Goal: Information Seeking & Learning: Compare options

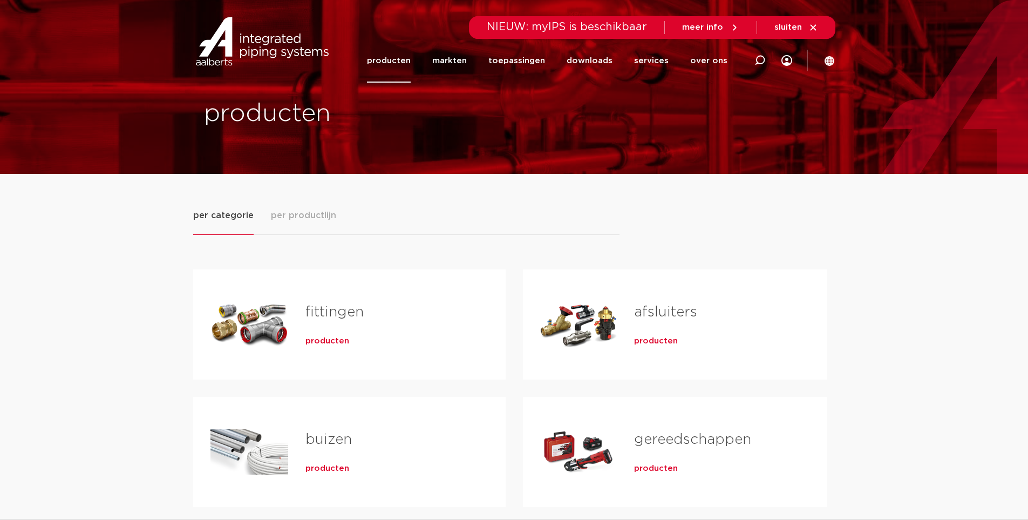
click at [339, 343] on span "producten" at bounding box center [327, 341] width 44 height 11
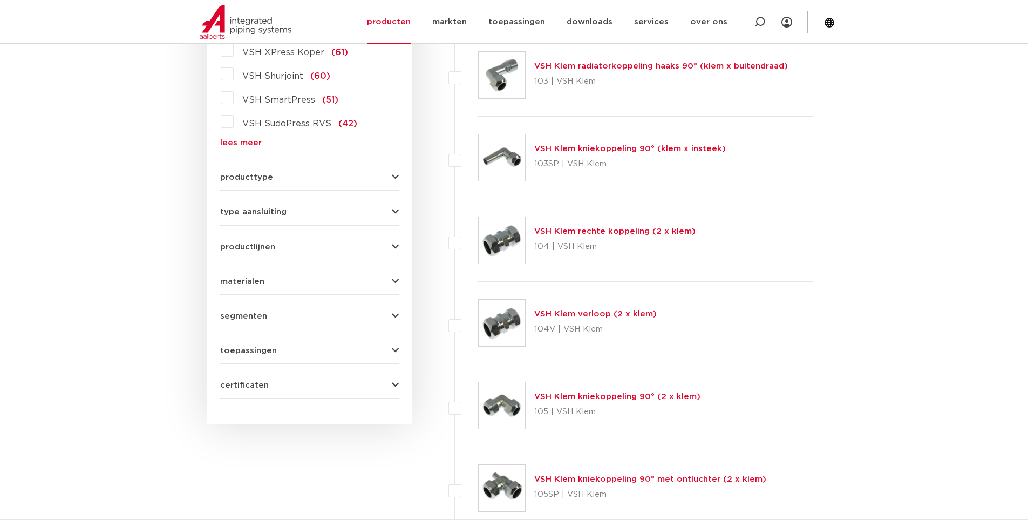
scroll to position [248, 0]
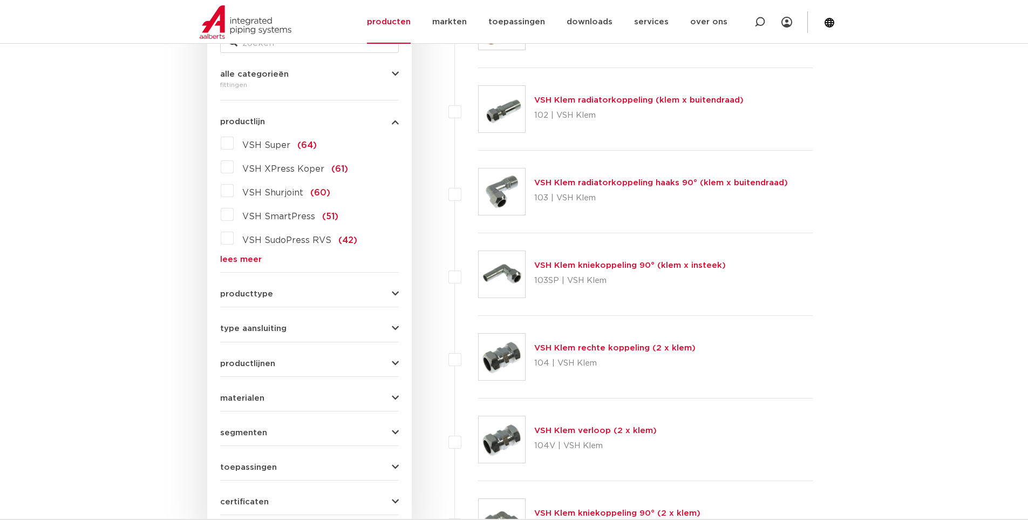
click at [253, 255] on link "lees meer" at bounding box center [309, 259] width 179 height 8
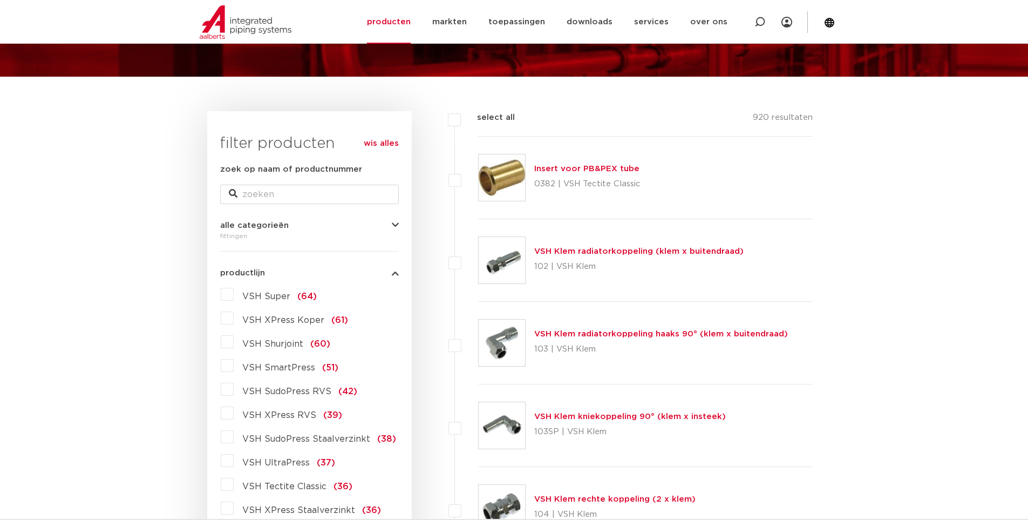
scroll to position [86, 0]
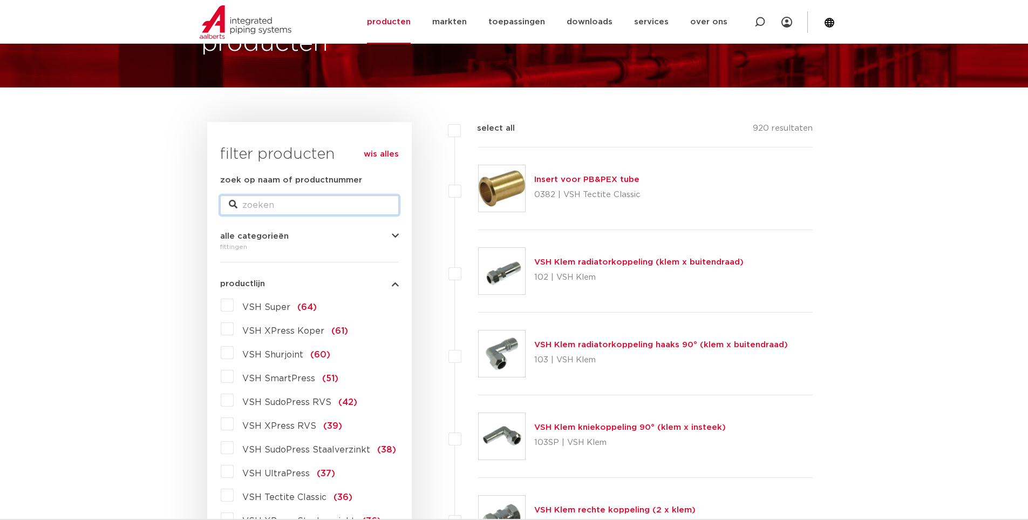
click at [310, 201] on input "zoek op naam of productnummer" at bounding box center [309, 204] width 179 height 19
type input "megapress"
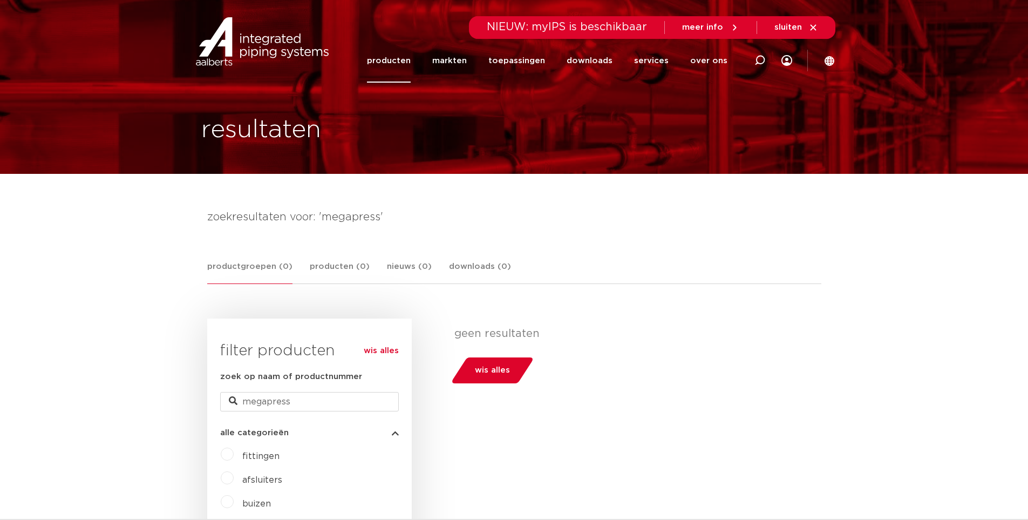
click at [411, 62] on link "producten" at bounding box center [389, 61] width 44 height 44
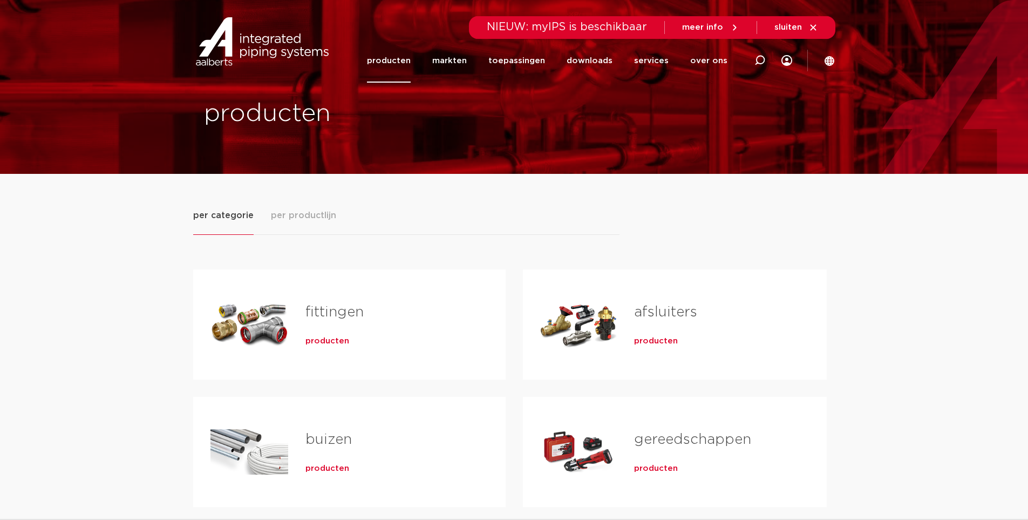
click at [328, 339] on span "producten" at bounding box center [327, 341] width 44 height 11
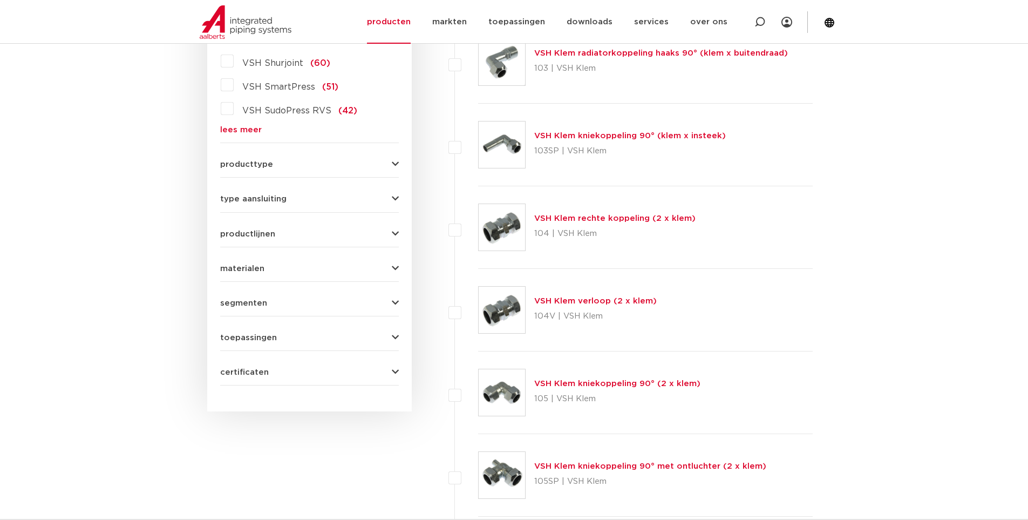
click at [253, 303] on span "segmenten" at bounding box center [243, 303] width 47 height 8
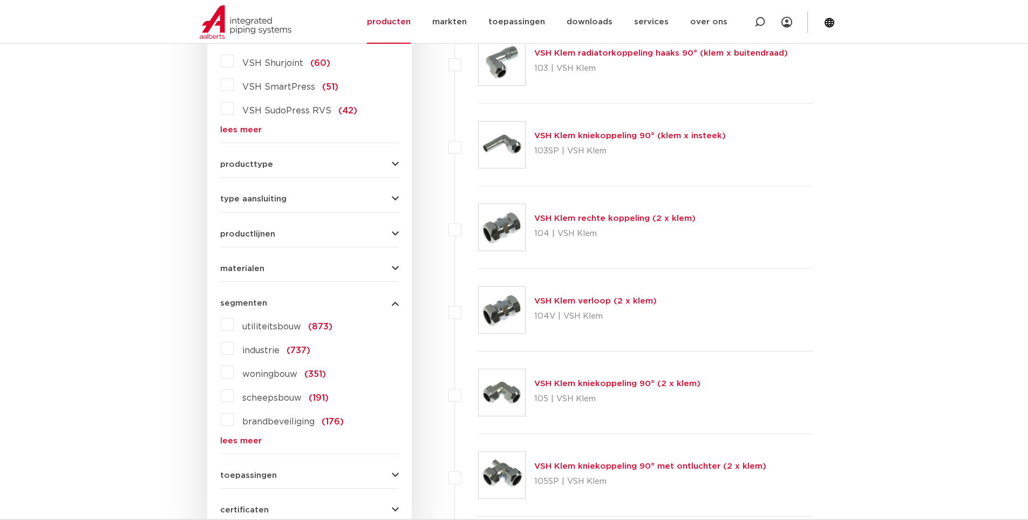
click at [253, 303] on span "segmenten" at bounding box center [243, 303] width 47 height 8
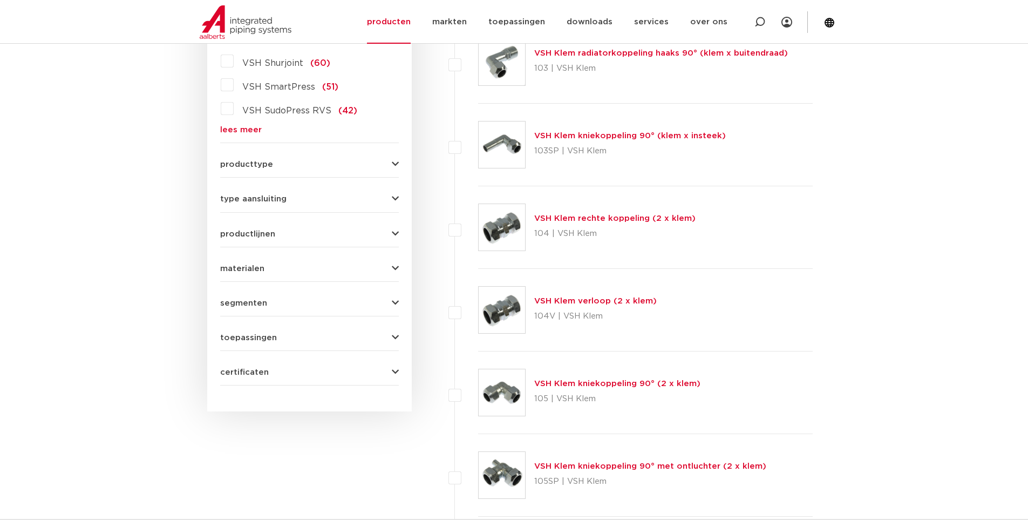
click at [256, 162] on span "producttype" at bounding box center [246, 164] width 53 height 8
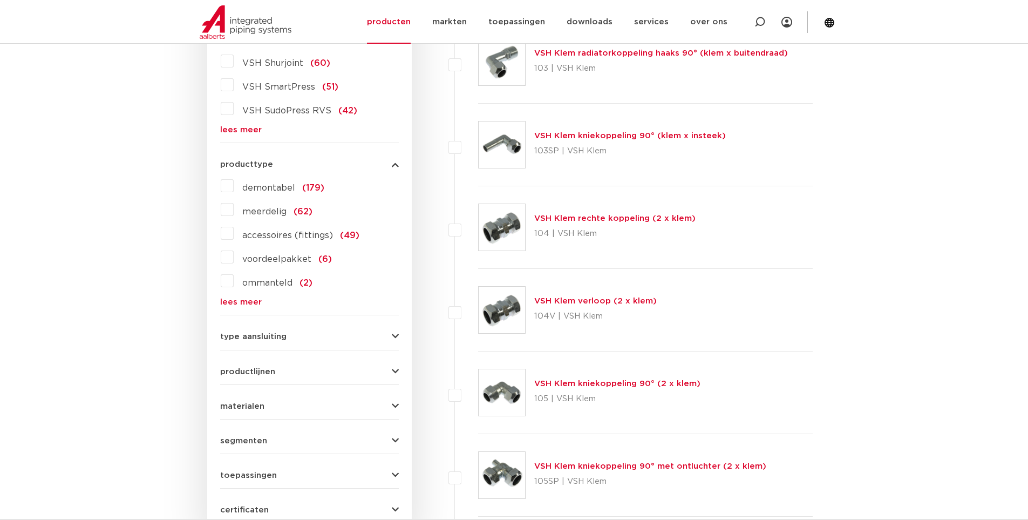
click at [289, 339] on button "type aansluiting" at bounding box center [309, 336] width 179 height 8
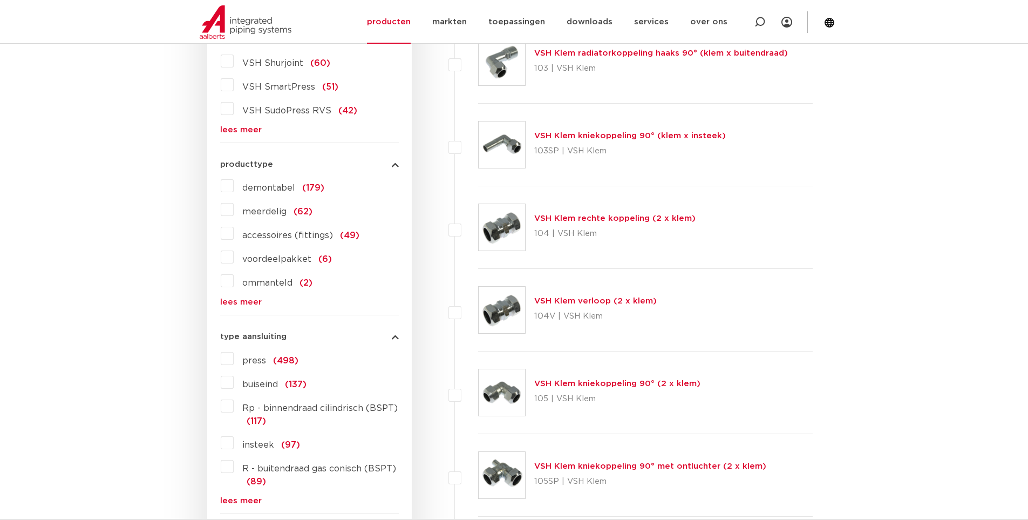
click at [334, 332] on div "type aansluiting press (498) buiseind (137) Rp - binnendraad cilindrisch (BSPT)…" at bounding box center [309, 414] width 179 height 180
click at [353, 334] on button "type aansluiting" at bounding box center [309, 336] width 179 height 8
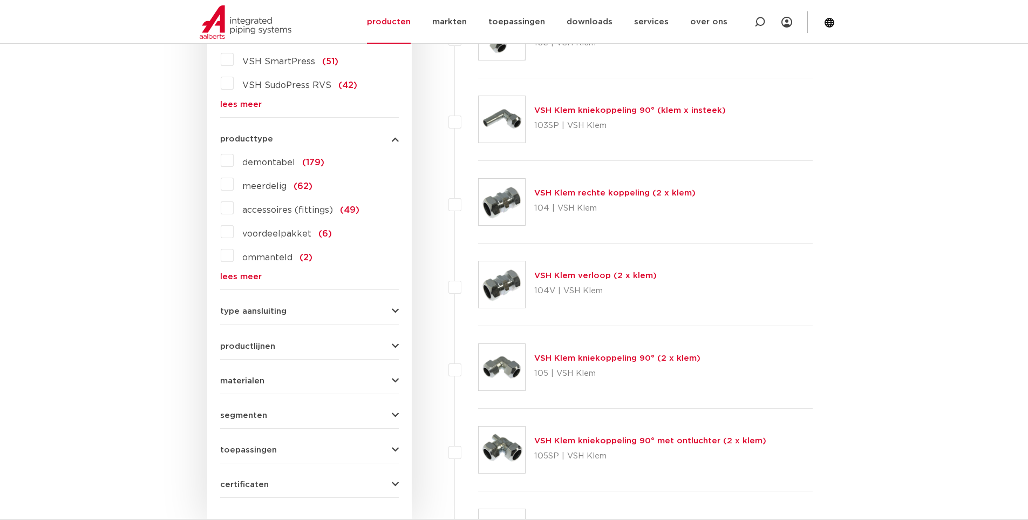
scroll to position [108, 0]
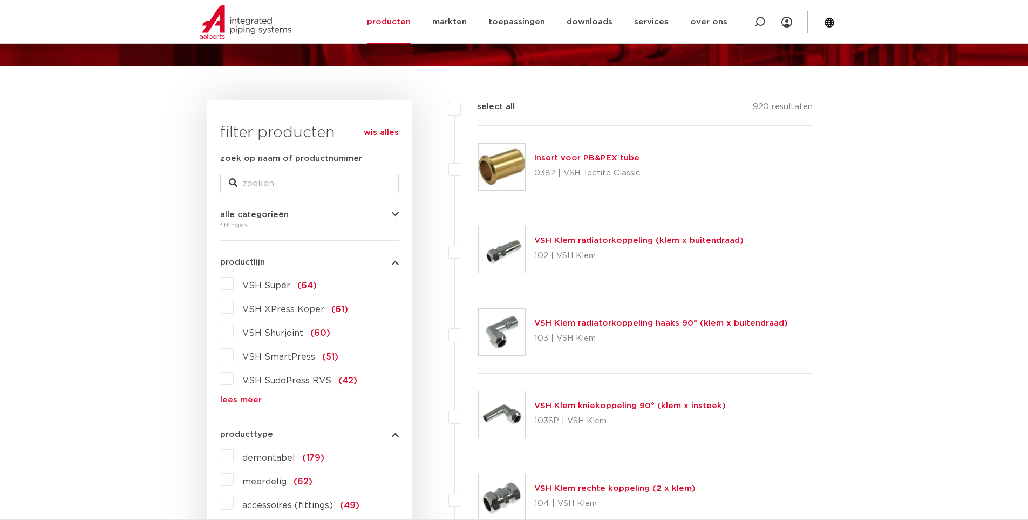
click at [248, 401] on link "lees meer" at bounding box center [309, 400] width 179 height 8
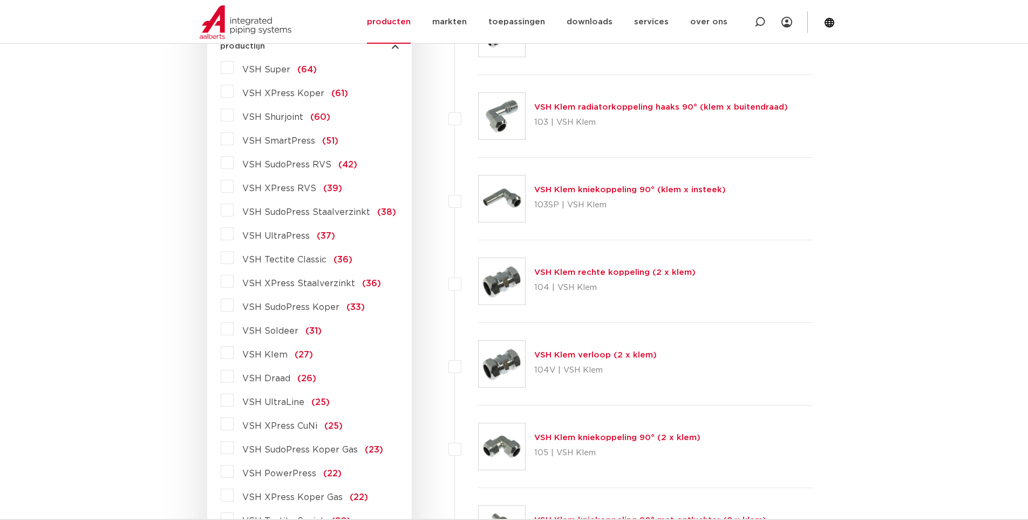
scroll to position [378, 0]
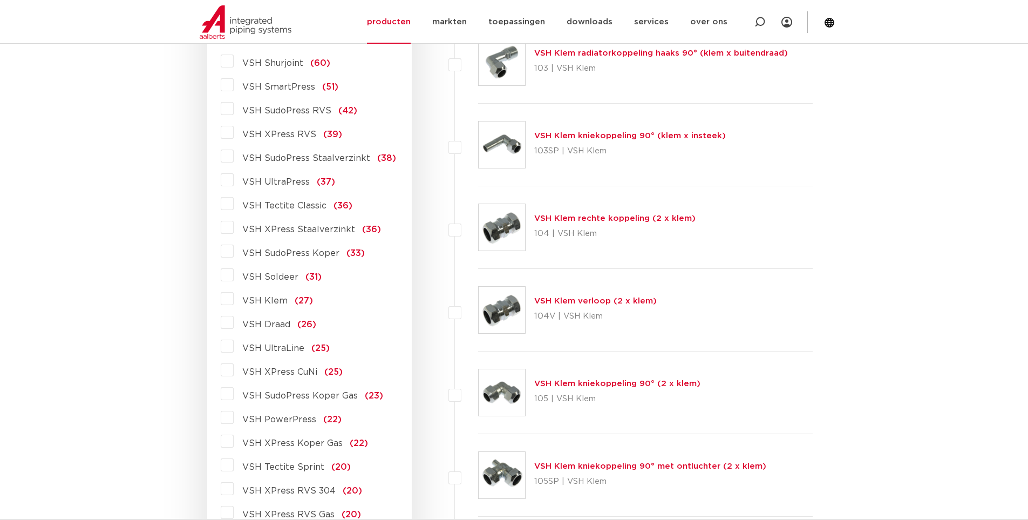
click at [292, 422] on span "VSH PowerPress" at bounding box center [279, 419] width 74 height 9
click at [0, 0] on input "VSH PowerPress (22)" at bounding box center [0, 0] width 0 height 0
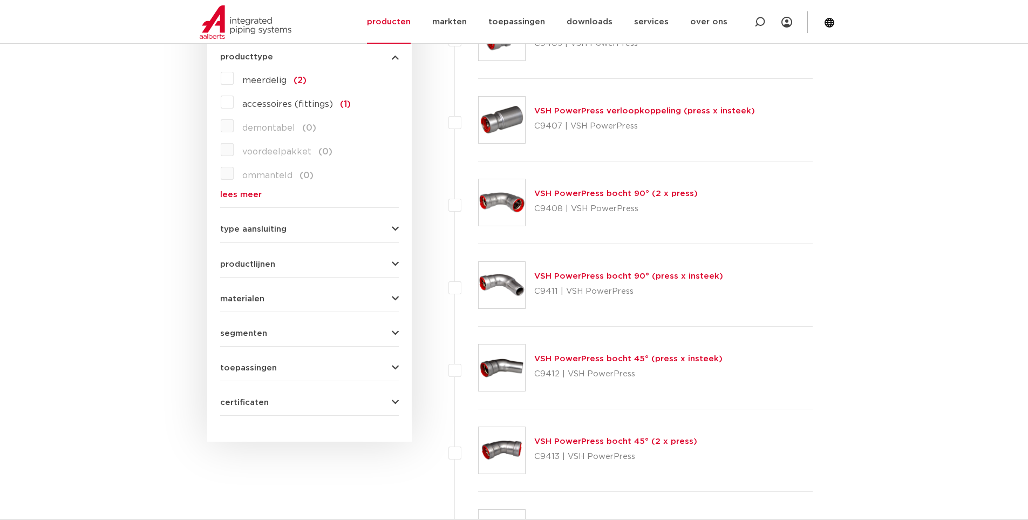
scroll to position [486, 0]
click at [688, 276] on link "VSH PowerPress bocht 90° (press x insteek)" at bounding box center [628, 275] width 189 height 8
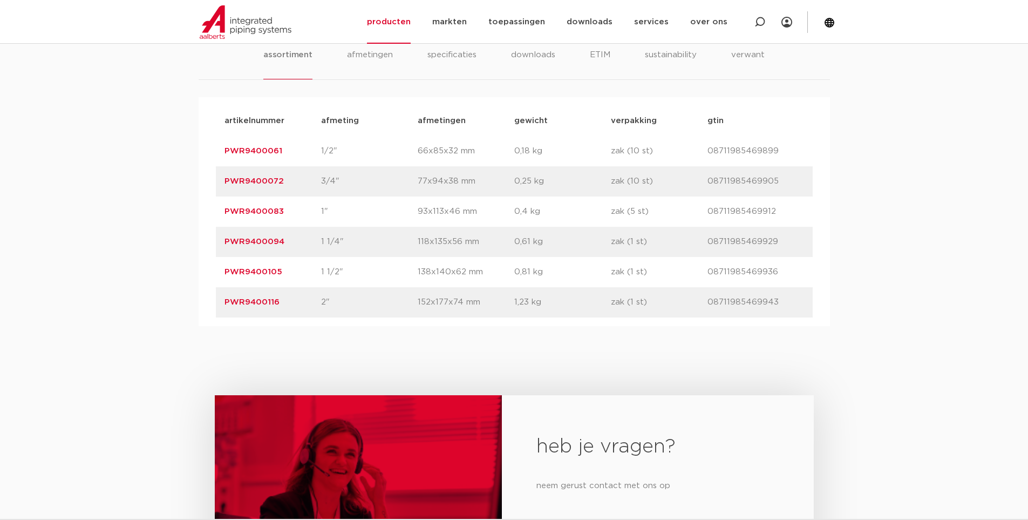
scroll to position [756, 0]
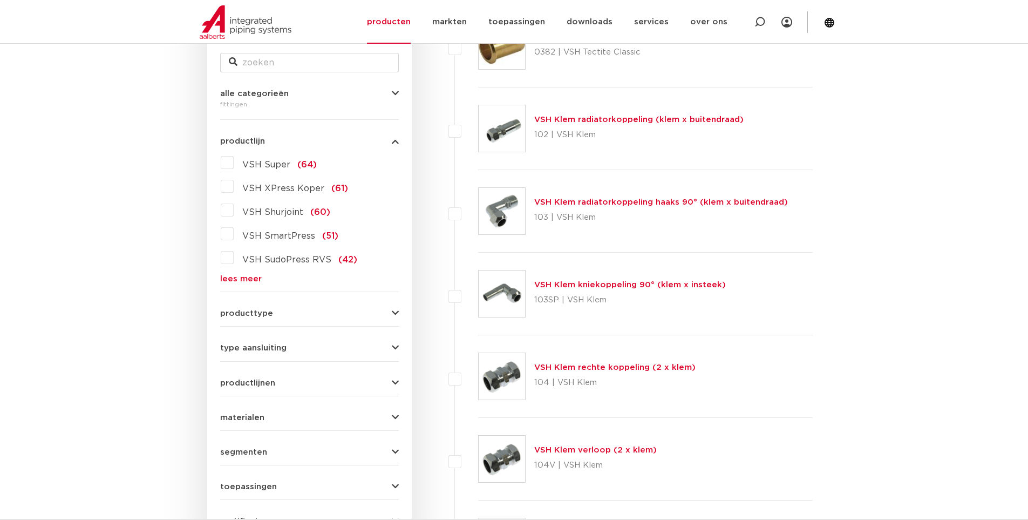
scroll to position [229, 0]
click at [243, 281] on link "lees meer" at bounding box center [309, 279] width 179 height 8
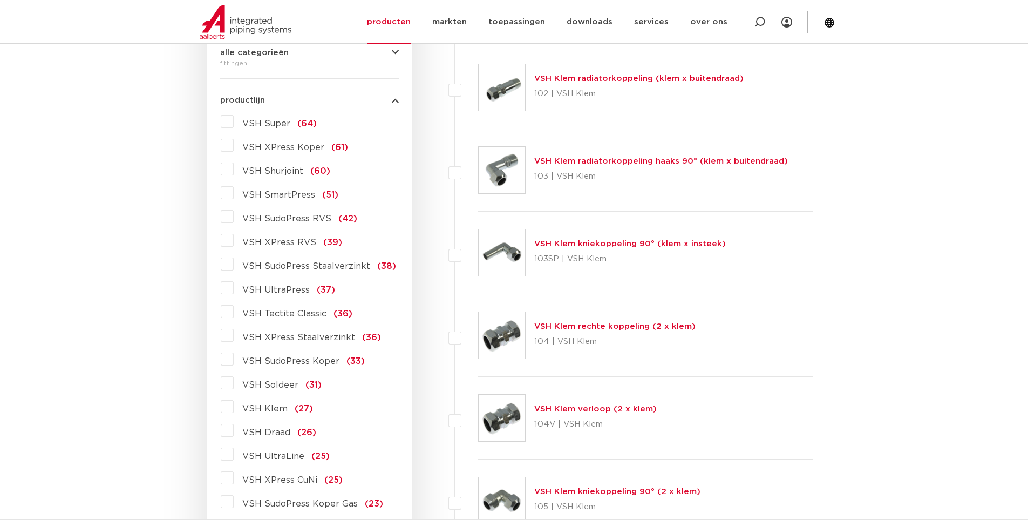
scroll to position [337, 0]
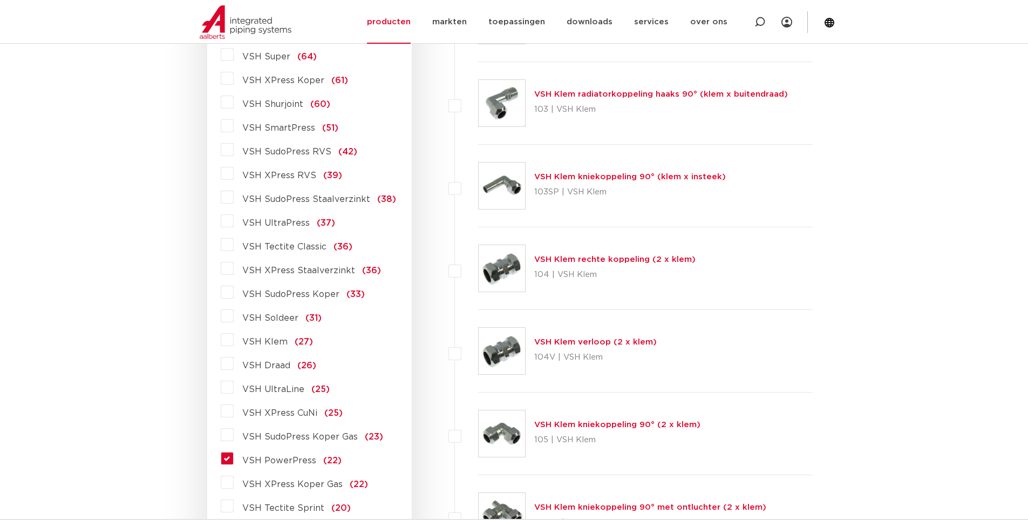
click at [276, 464] on span "VSH PowerPress" at bounding box center [279, 460] width 74 height 9
click at [0, 0] on input "VSH PowerPress (22)" at bounding box center [0, 0] width 0 height 0
click at [276, 464] on span "VSH PowerPress" at bounding box center [279, 460] width 74 height 9
click at [0, 0] on input "VSH PowerPress (22)" at bounding box center [0, 0] width 0 height 0
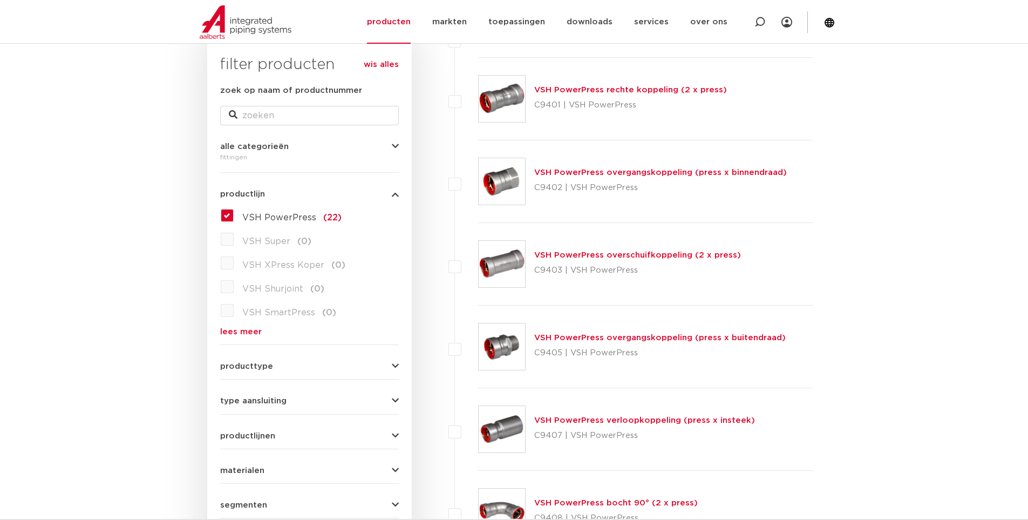
scroll to position [173, 0]
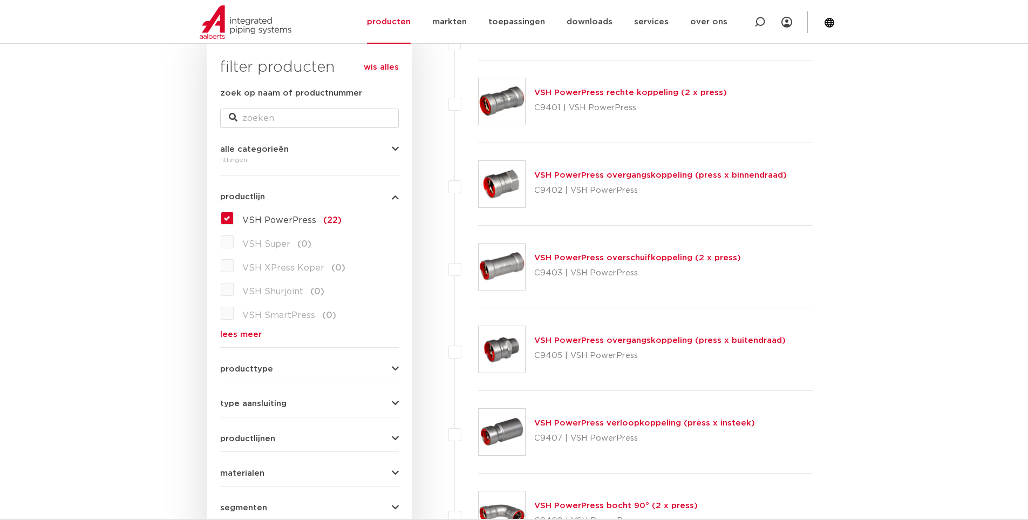
click at [634, 343] on link "VSH PowerPress overgangskoppeling (press x buitendraad)" at bounding box center [660, 340] width 252 height 8
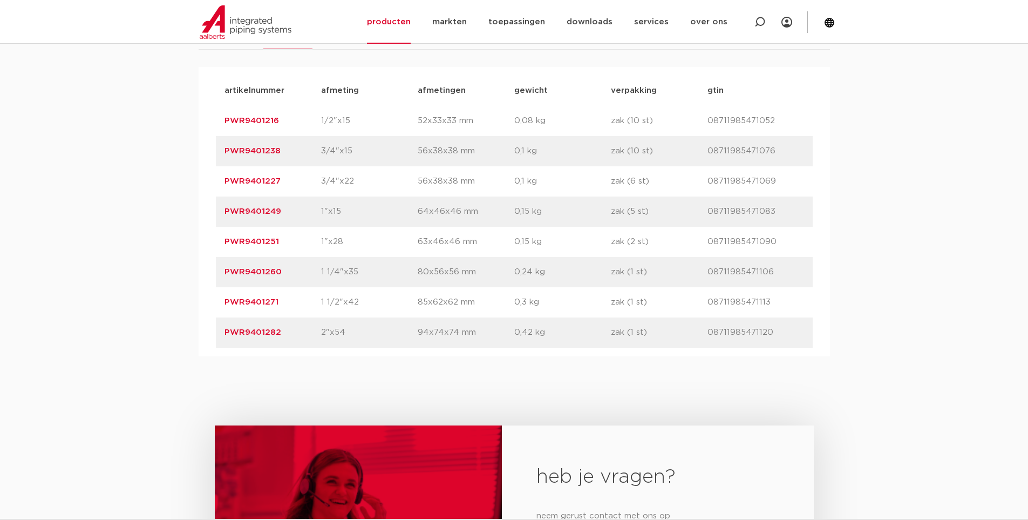
scroll to position [702, 0]
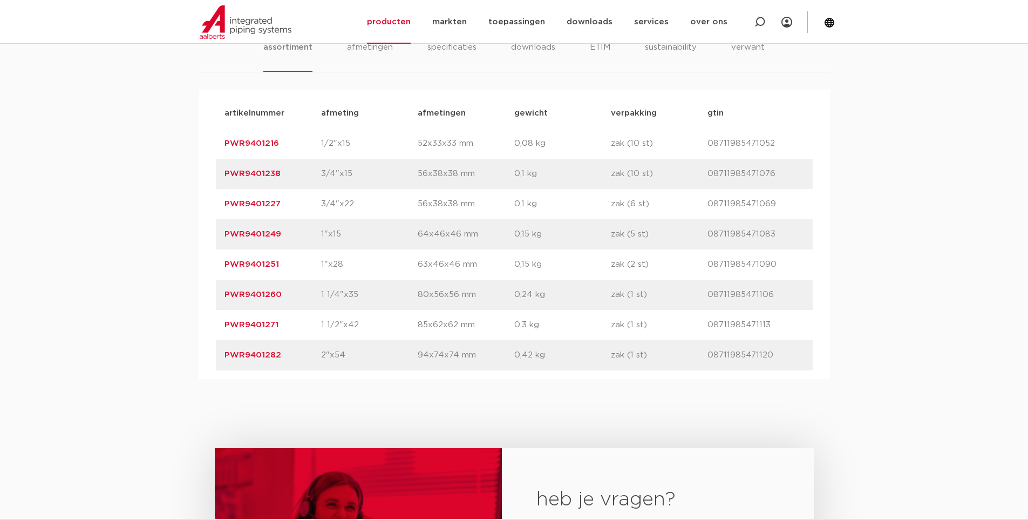
drag, startPoint x: 274, startPoint y: 203, endPoint x: 226, endPoint y: 206, distance: 48.6
click at [226, 206] on p "PWR9401227" at bounding box center [273, 204] width 97 height 13
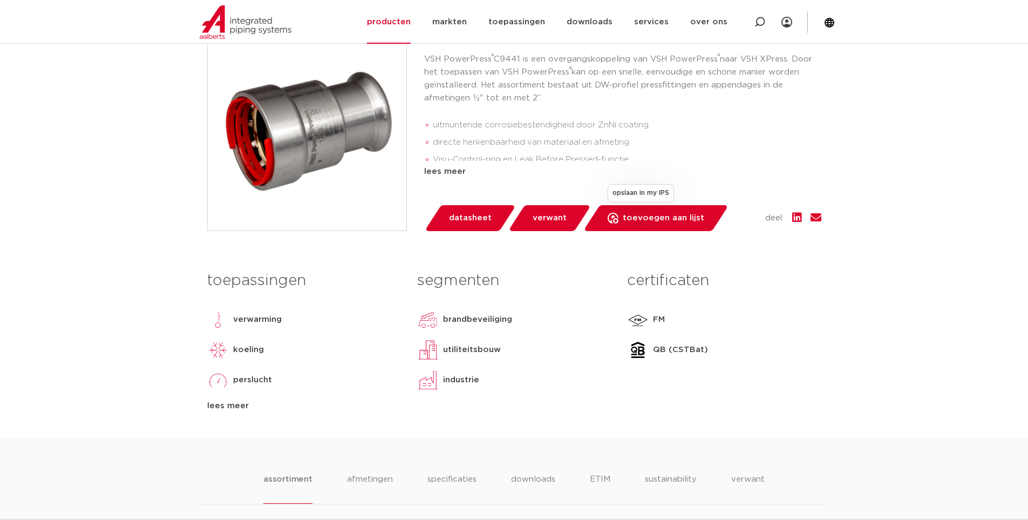
scroll to position [108, 0]
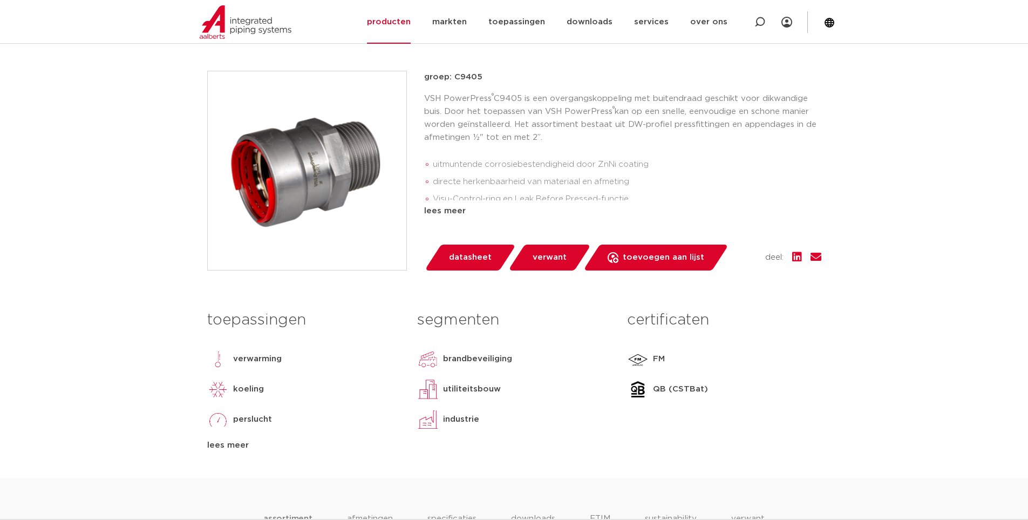
scroll to position [162, 0]
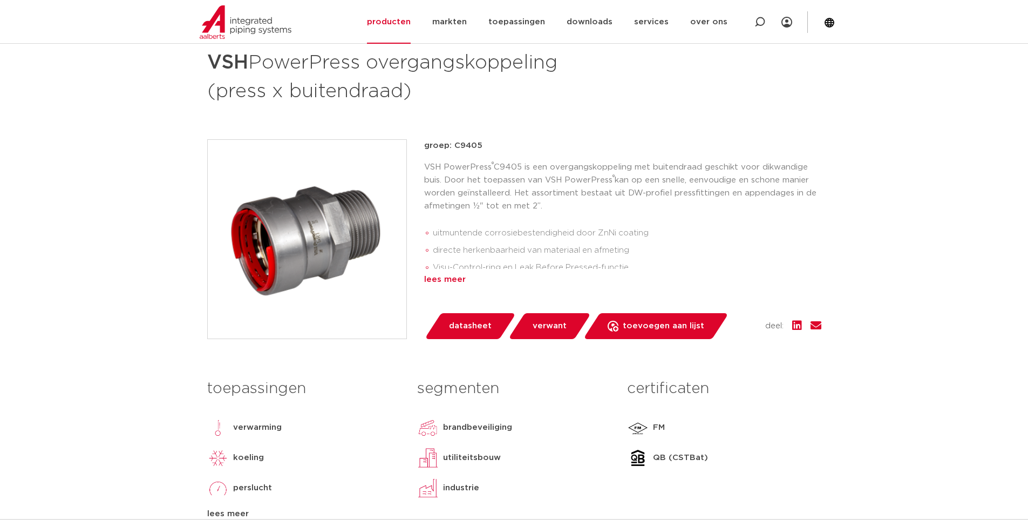
click at [461, 281] on div "lees meer" at bounding box center [622, 279] width 397 height 13
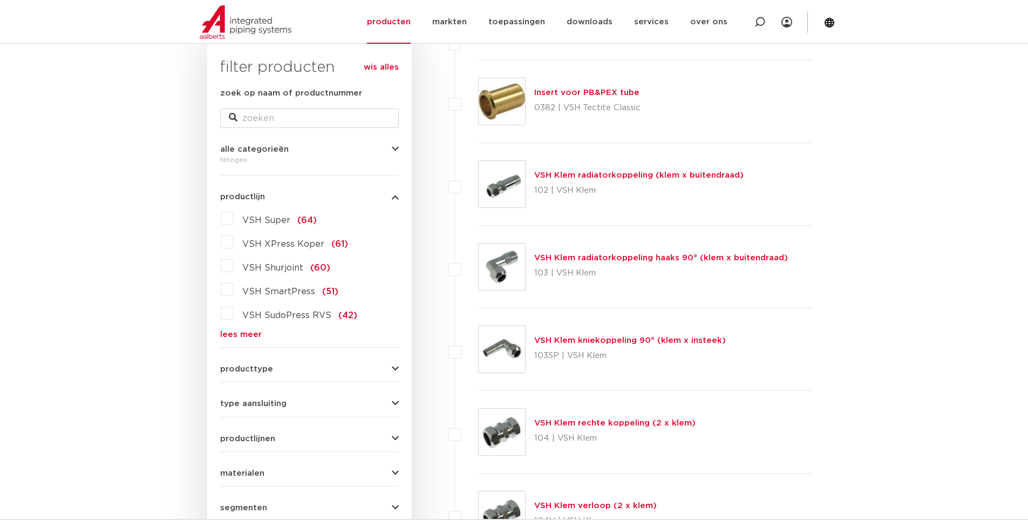
scroll to position [173, 0]
click at [259, 328] on div "VSH Super (64) VSH XPress Koper (61) VSH Shurjoint (60) VSH SmartPress (51) VSH…" at bounding box center [309, 273] width 179 height 129
click at [259, 336] on link "lees meer" at bounding box center [309, 334] width 179 height 8
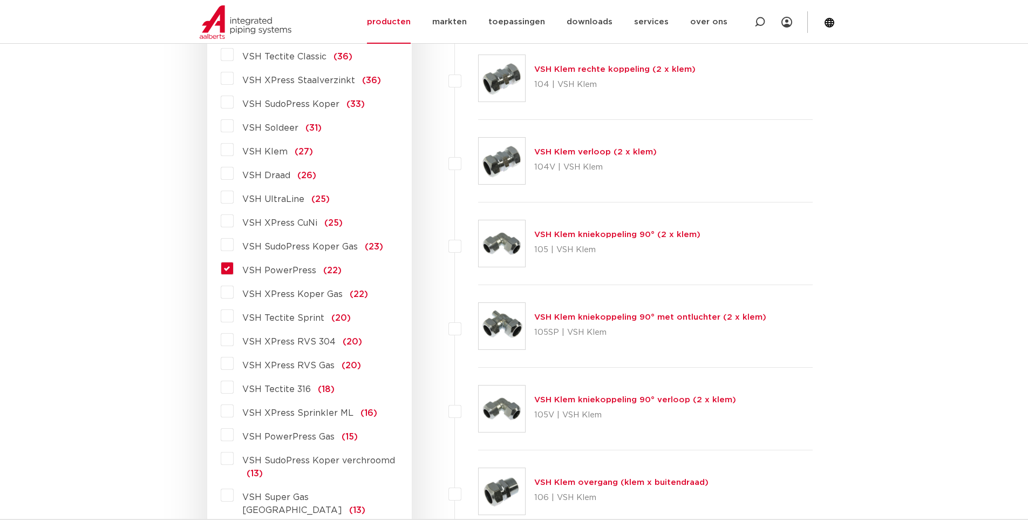
scroll to position [551, 0]
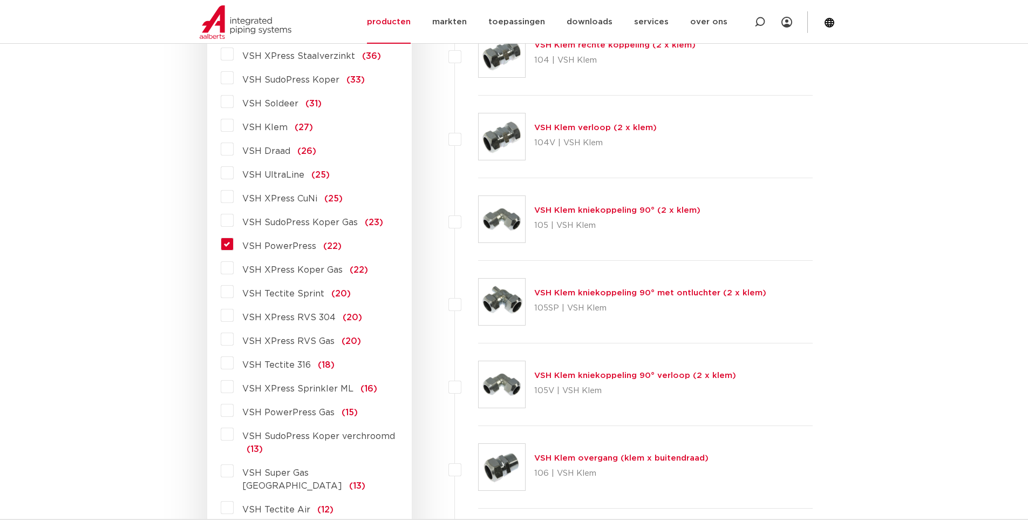
click at [234, 409] on label "VSH PowerPress Gas (15)" at bounding box center [296, 410] width 124 height 17
click at [0, 0] on input "VSH PowerPress Gas (15)" at bounding box center [0, 0] width 0 height 0
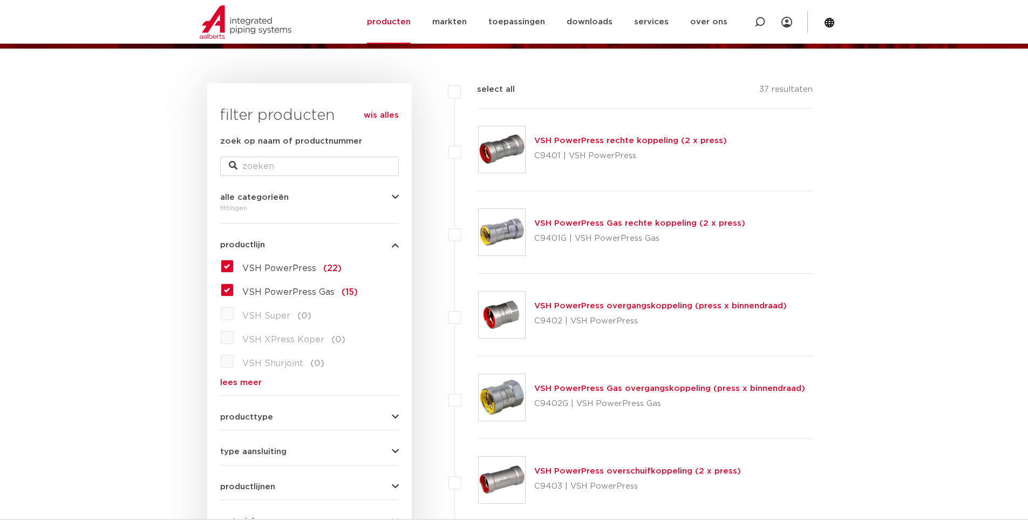
scroll to position [119, 0]
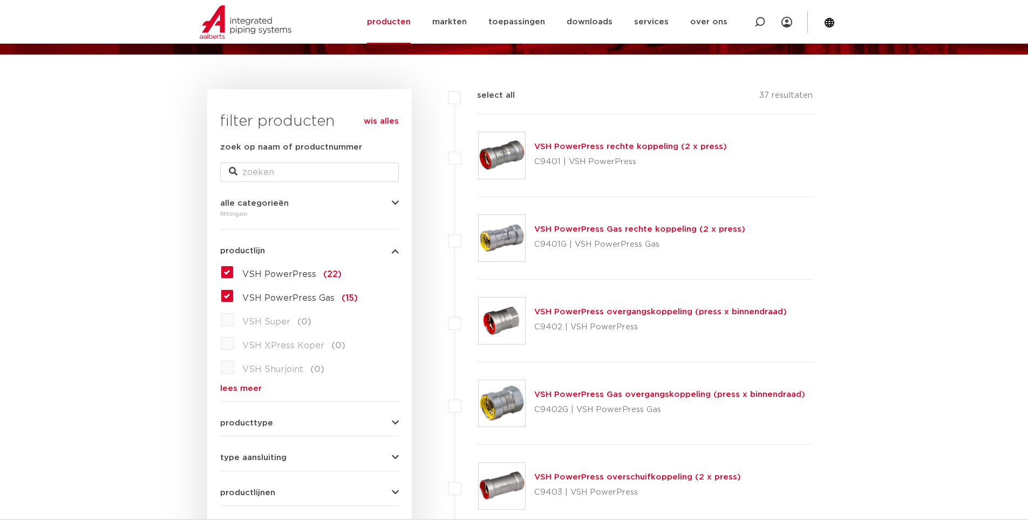
click at [234, 271] on label "VSH PowerPress (22)" at bounding box center [288, 271] width 108 height 17
click at [0, 0] on input "VSH PowerPress (22)" at bounding box center [0, 0] width 0 height 0
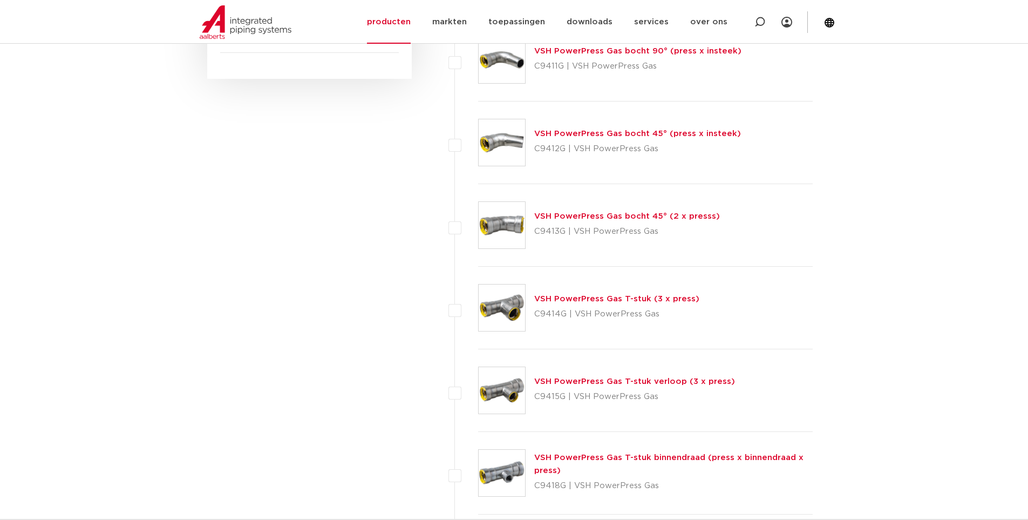
scroll to position [659, 0]
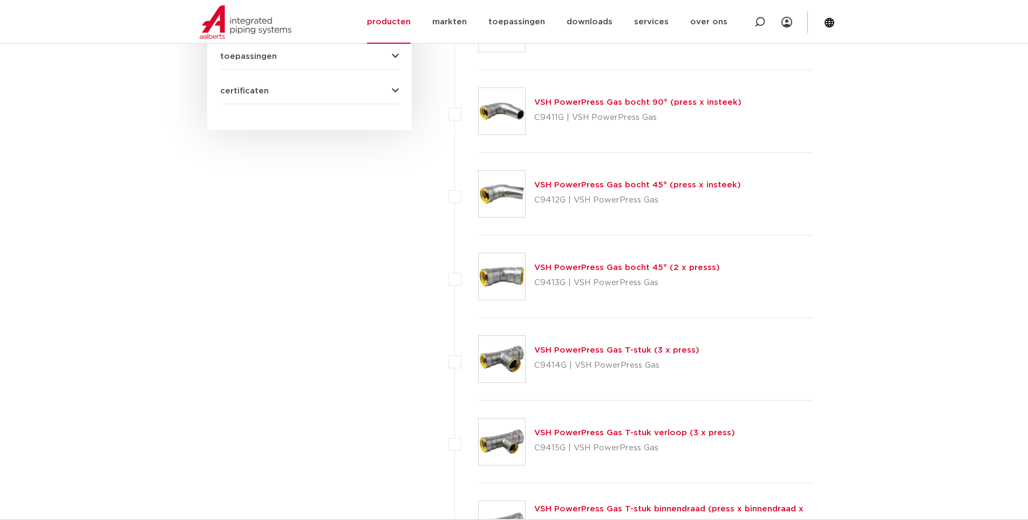
click at [572, 105] on link "VSH PowerPress Gas bocht 90° (press x insteek)" at bounding box center [637, 102] width 207 height 8
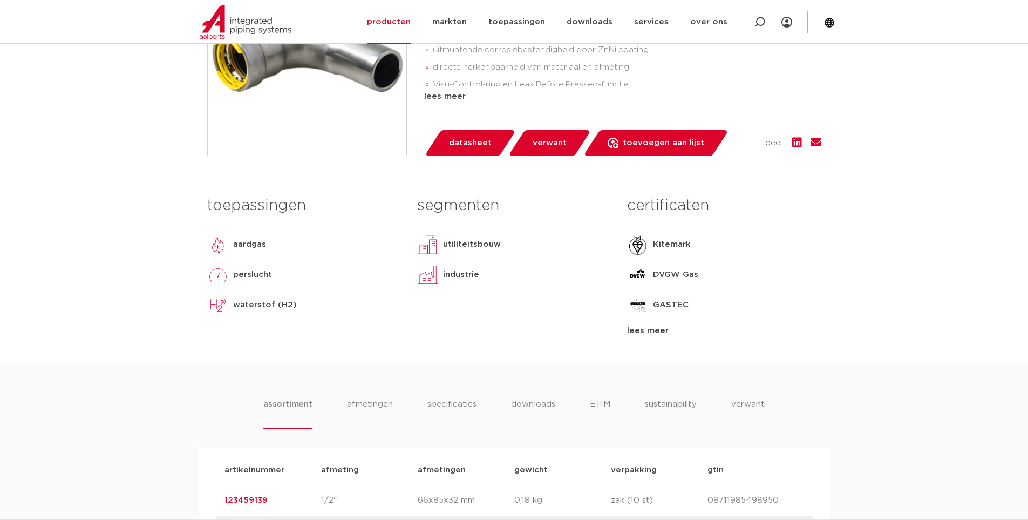
scroll to position [270, 0]
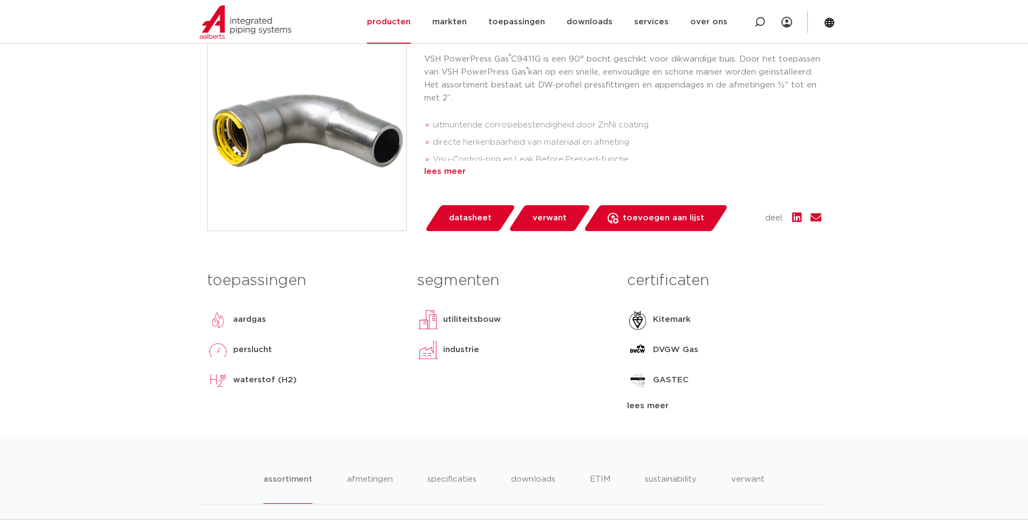
click at [457, 169] on div "lees meer" at bounding box center [622, 171] width 397 height 13
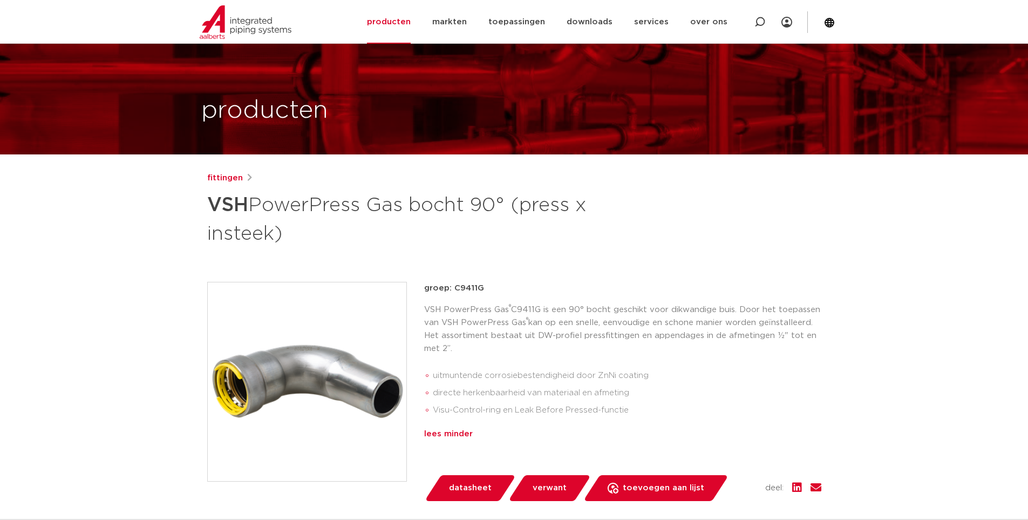
scroll to position [0, 0]
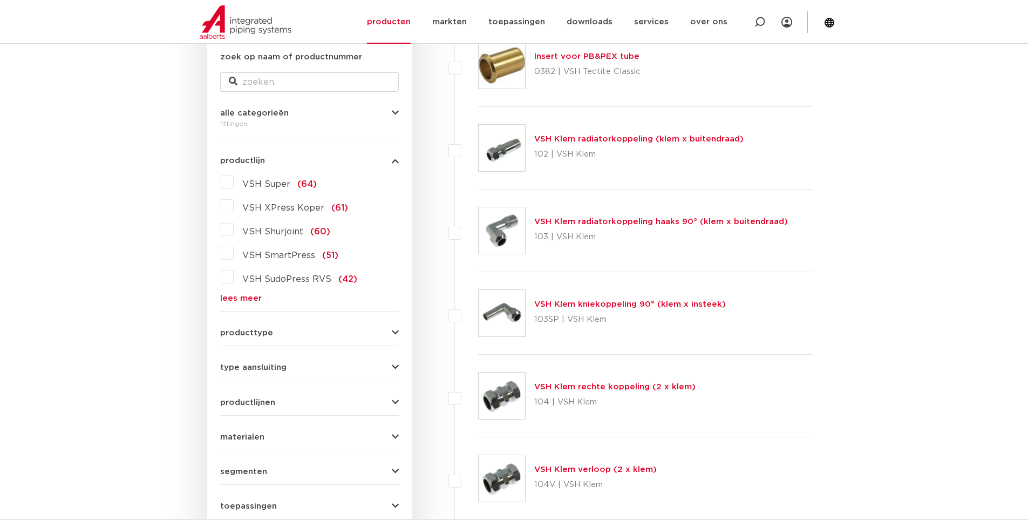
scroll to position [281, 0]
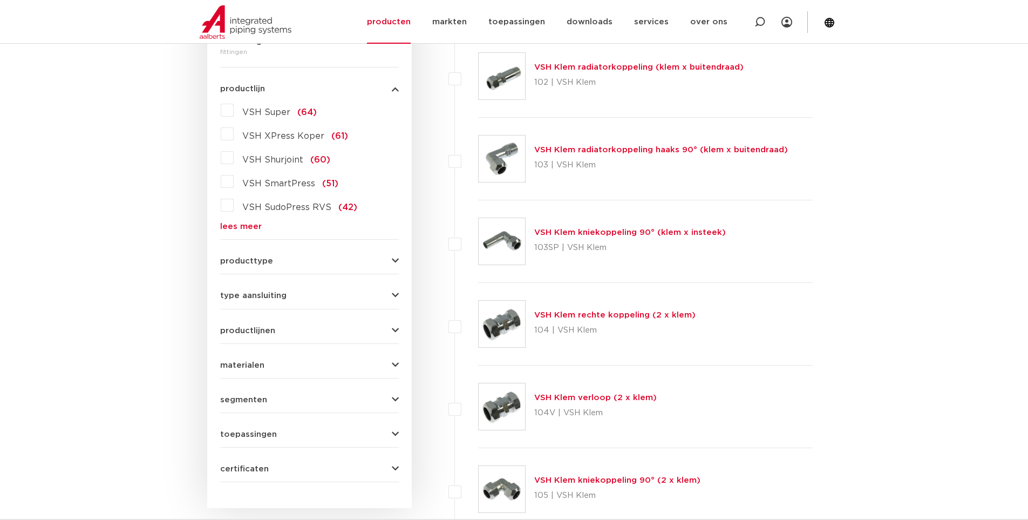
click at [260, 226] on link "lees meer" at bounding box center [309, 226] width 179 height 8
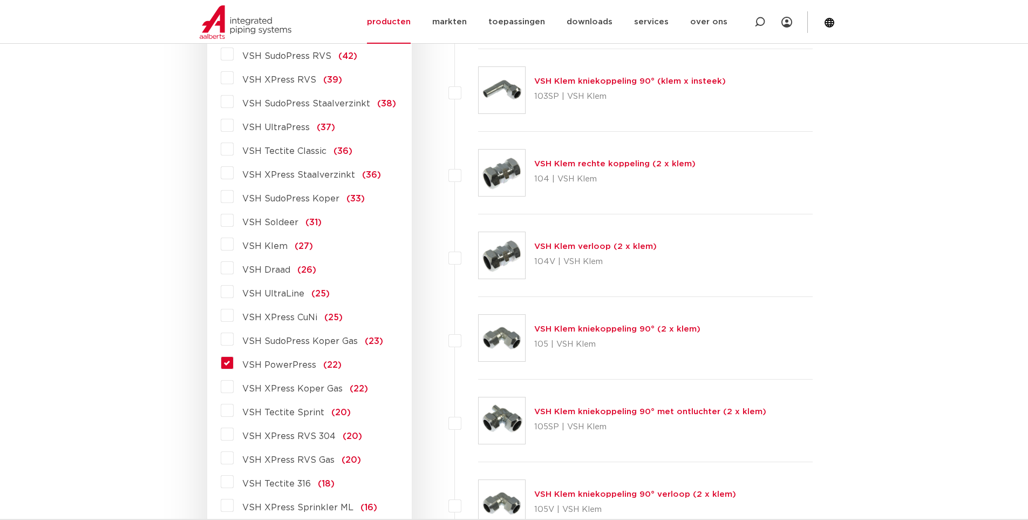
scroll to position [443, 0]
